Goal: Find specific page/section: Find specific page/section

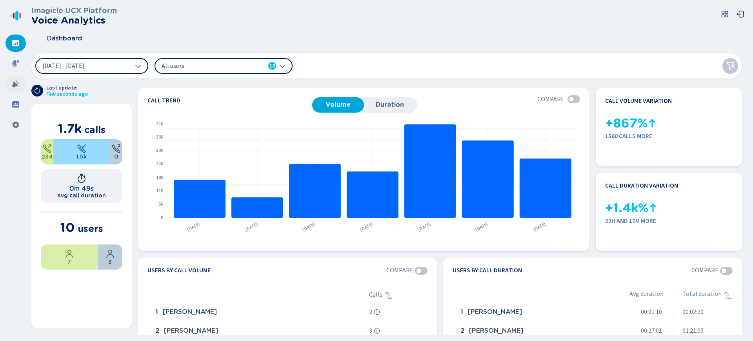
click at [11, 87] on div at bounding box center [15, 83] width 20 height 17
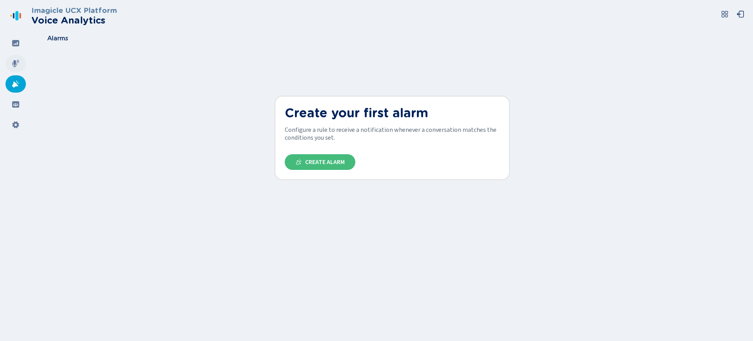
click at [24, 64] on div at bounding box center [15, 63] width 20 height 17
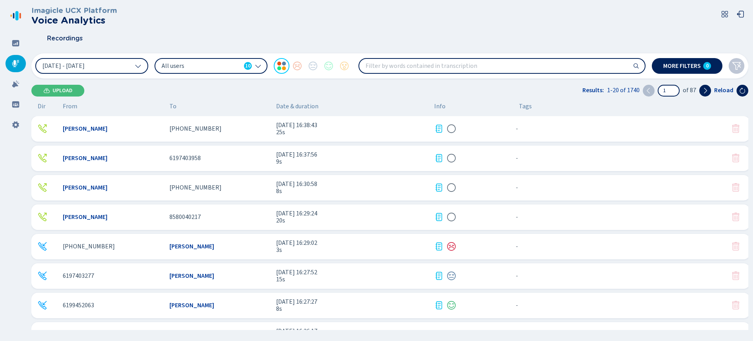
click at [260, 63] on icon at bounding box center [258, 66] width 6 height 6
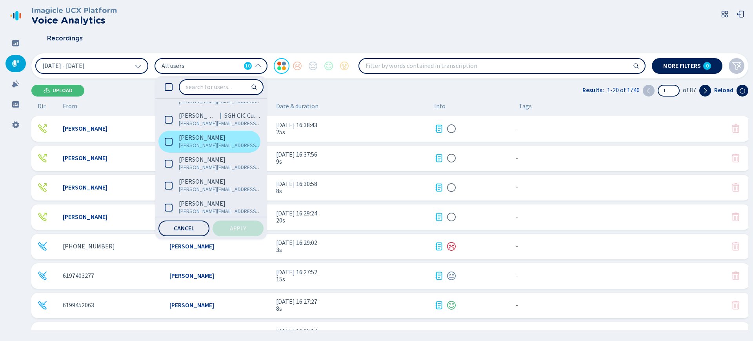
scroll to position [98, 0]
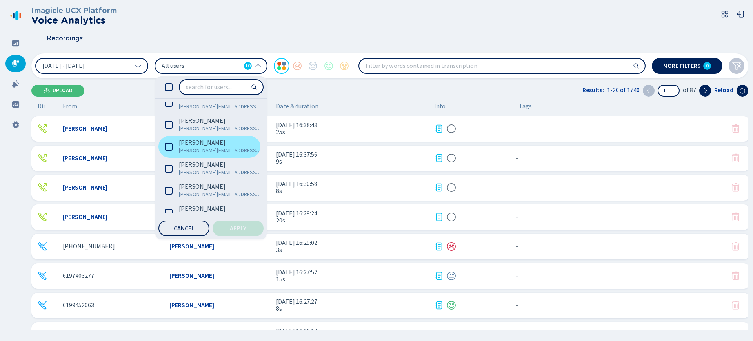
click at [166, 146] on icon at bounding box center [169, 147] width 8 height 8
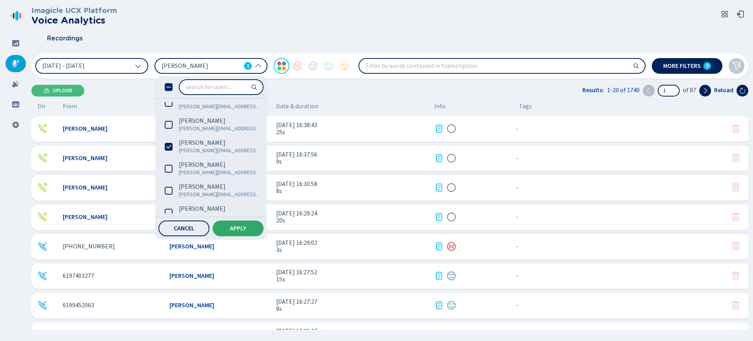
click at [232, 227] on span "Apply" at bounding box center [238, 228] width 16 height 6
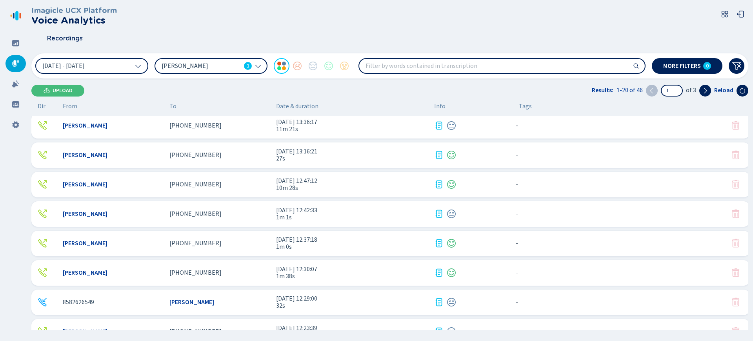
scroll to position [374, 0]
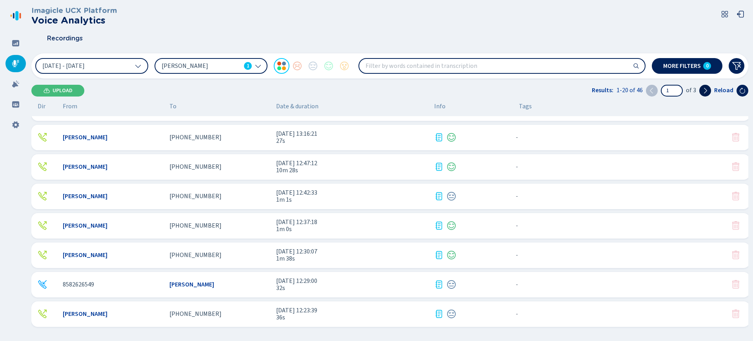
click at [701, 92] on button at bounding box center [706, 91] width 12 height 12
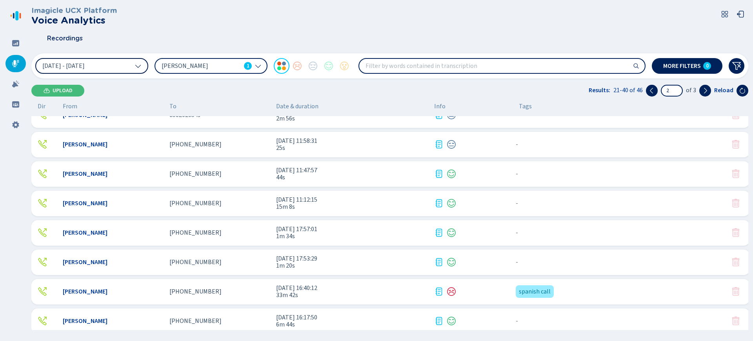
click at [135, 63] on icon at bounding box center [138, 66] width 6 height 6
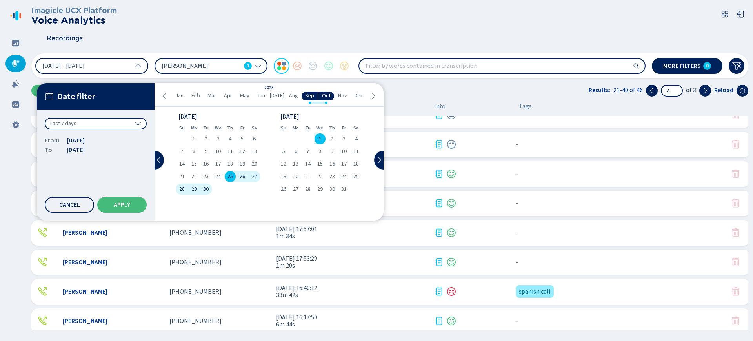
click at [321, 134] on div "1" at bounding box center [320, 138] width 12 height 11
click at [321, 139] on span "1" at bounding box center [320, 138] width 3 height 5
click at [120, 209] on button "Apply" at bounding box center [121, 205] width 49 height 16
type input "1"
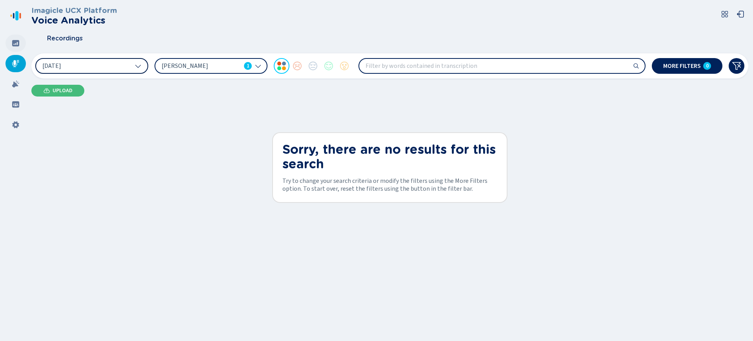
click at [18, 43] on icon at bounding box center [15, 43] width 7 height 6
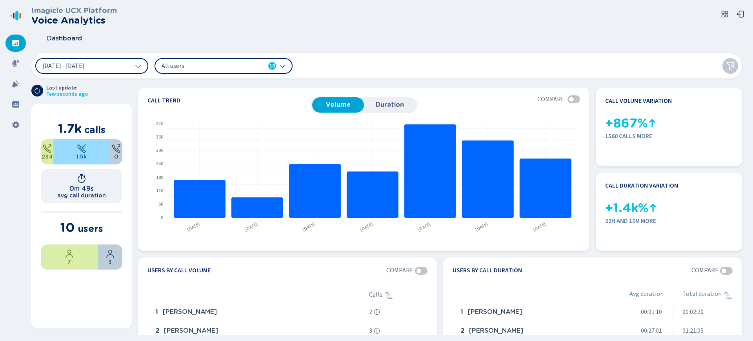
click at [722, 17] on icon at bounding box center [725, 14] width 6 height 6
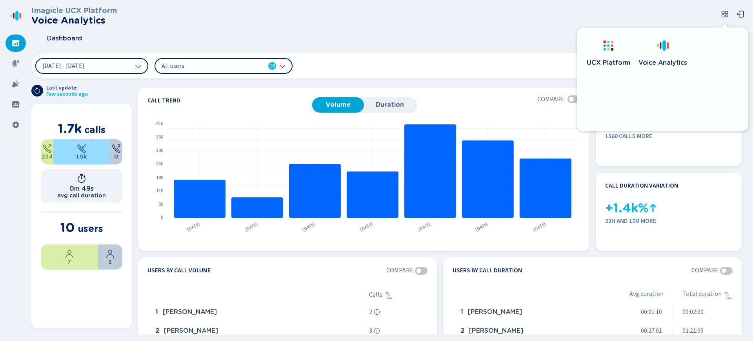
click at [620, 60] on span "UCX Platform" at bounding box center [609, 63] width 44 height 8
click at [13, 84] on icon at bounding box center [15, 83] width 7 height 7
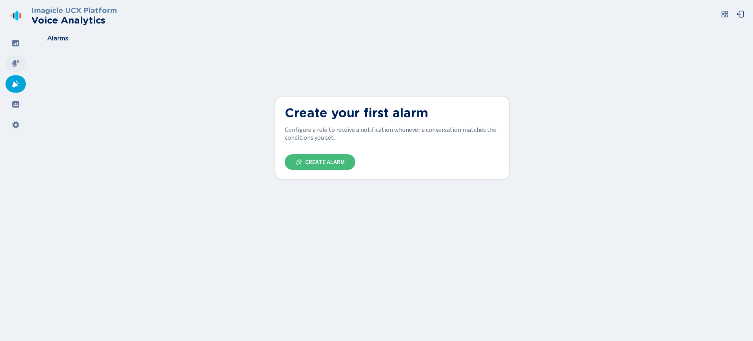
click at [18, 60] on icon at bounding box center [16, 64] width 8 height 8
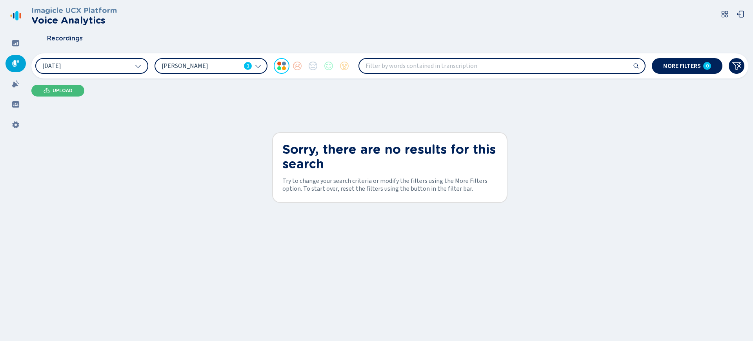
click at [256, 65] on icon at bounding box center [258, 66] width 6 height 6
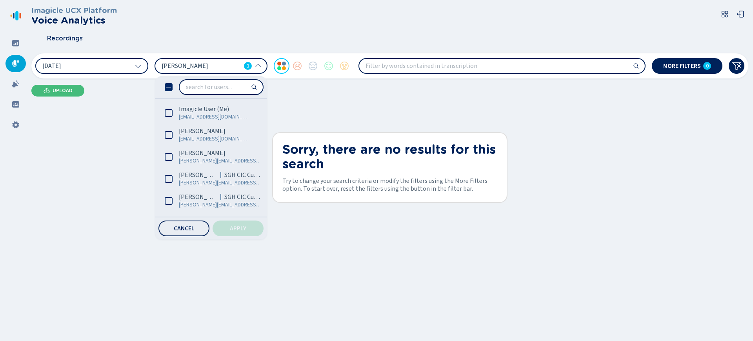
click at [170, 86] on icon at bounding box center [169, 87] width 8 height 8
click at [247, 230] on button "Apply" at bounding box center [238, 229] width 51 height 16
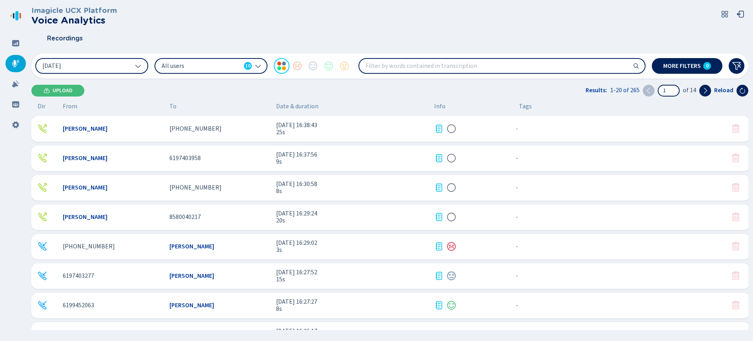
click at [253, 65] on div "All users 10" at bounding box center [211, 66] width 113 height 16
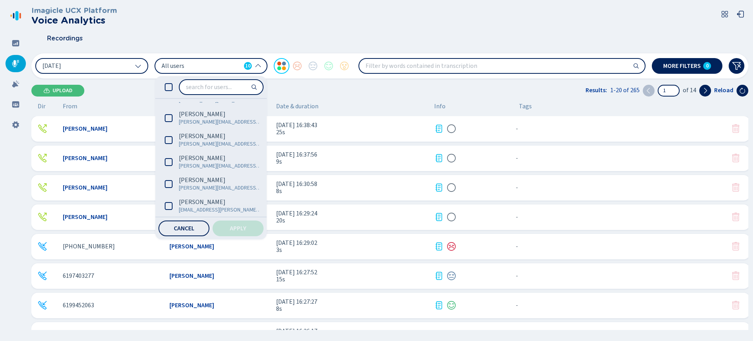
scroll to position [108, 0]
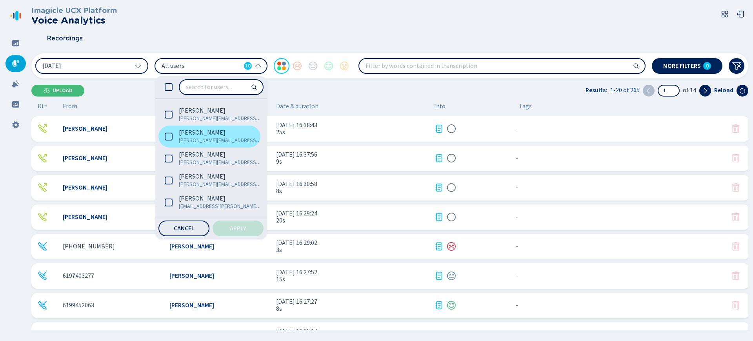
click at [169, 134] on icon at bounding box center [169, 137] width 8 height 8
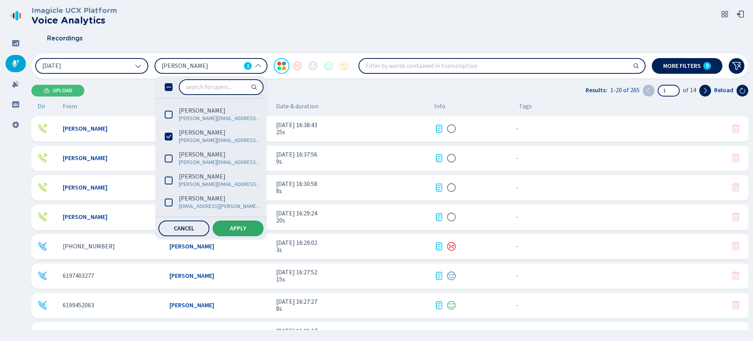
click at [235, 229] on span "Apply" at bounding box center [238, 228] width 16 height 6
